Goal: Transaction & Acquisition: Download file/media

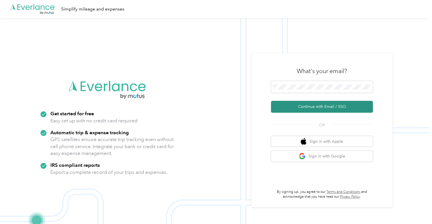
click at [325, 106] on button "Continue with Email / SSO" at bounding box center [322, 107] width 102 height 12
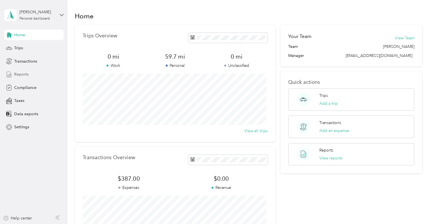
click at [23, 73] on span "Reports" at bounding box center [21, 74] width 14 height 6
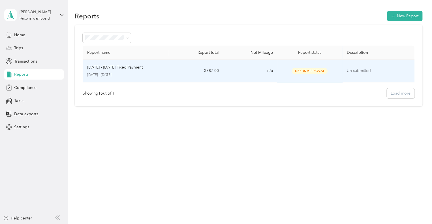
click at [172, 70] on td "$387.00" at bounding box center [196, 71] width 54 height 23
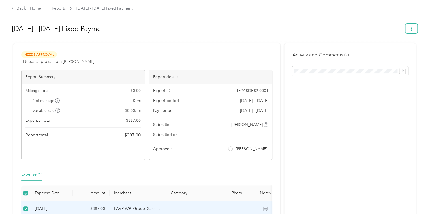
click at [412, 27] on button "button" at bounding box center [411, 28] width 12 height 10
click at [395, 48] on span "Download" at bounding box center [393, 49] width 19 height 6
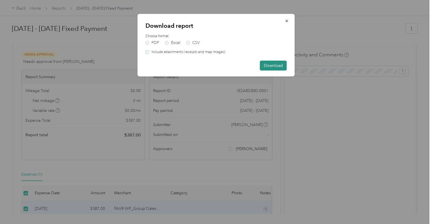
click at [274, 63] on button "Download" at bounding box center [273, 66] width 27 height 10
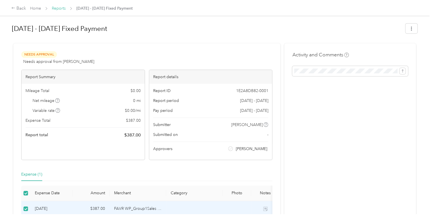
click at [58, 8] on link "Reports" at bounding box center [59, 8] width 14 height 5
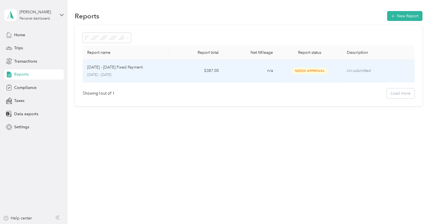
click at [246, 70] on td "n/a" at bounding box center [250, 71] width 54 height 23
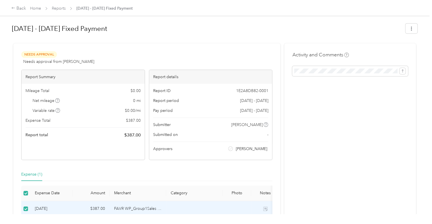
click at [403, 30] on div "[DATE] - [DATE] Fixed Payment" at bounding box center [214, 29] width 405 height 17
click at [409, 29] on icon "button" at bounding box center [411, 29] width 4 height 4
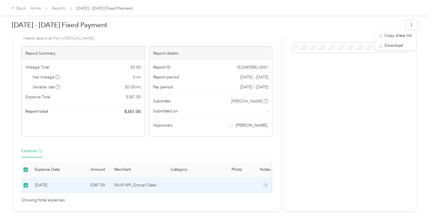
scroll to position [49, 0]
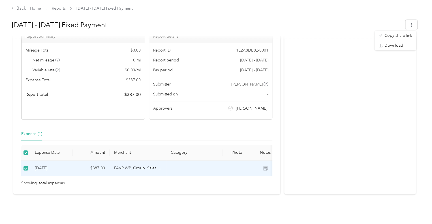
click at [340, 138] on div "Activity and Comments" at bounding box center [350, 98] width 132 height 191
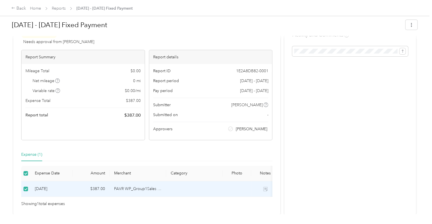
scroll to position [0, 0]
